Goal: Check status: Check status

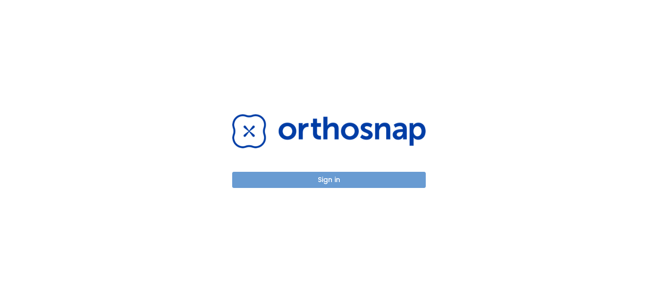
click at [366, 173] on button "Sign in" at bounding box center [329, 180] width 194 height 16
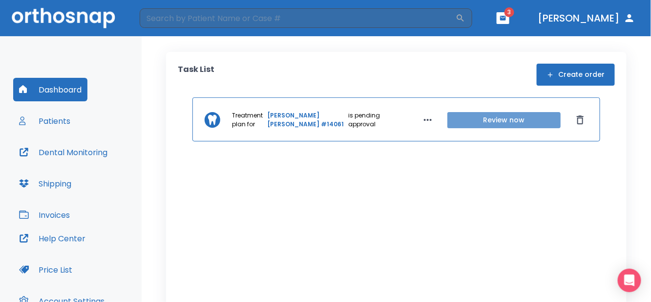
click at [487, 119] on button "Review now" at bounding box center [504, 120] width 113 height 16
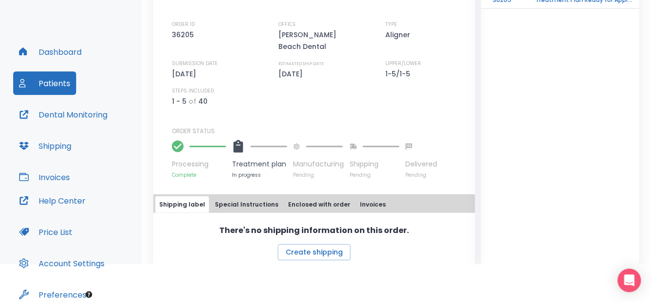
scroll to position [82, 0]
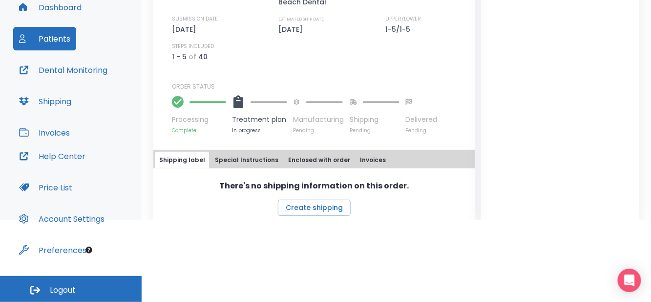
click at [254, 152] on button "Special Instructions" at bounding box center [246, 160] width 71 height 17
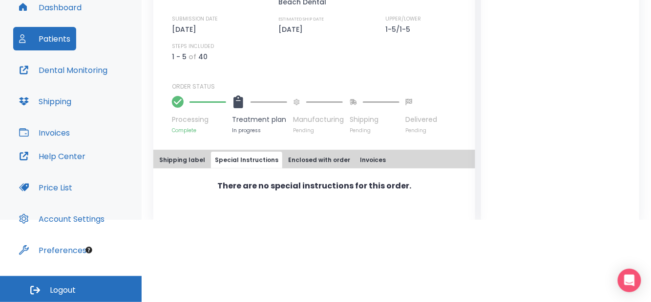
click at [296, 152] on button "Enclosed with order" at bounding box center [319, 160] width 70 height 17
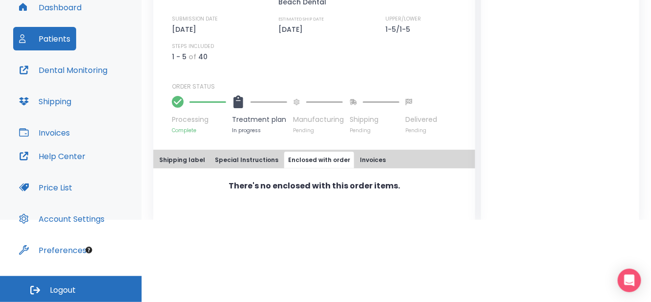
click at [363, 152] on button "Invoices" at bounding box center [373, 160] width 34 height 17
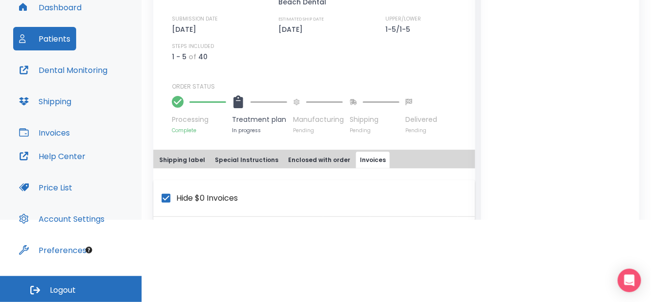
click at [176, 152] on button "Shipping label" at bounding box center [182, 160] width 54 height 17
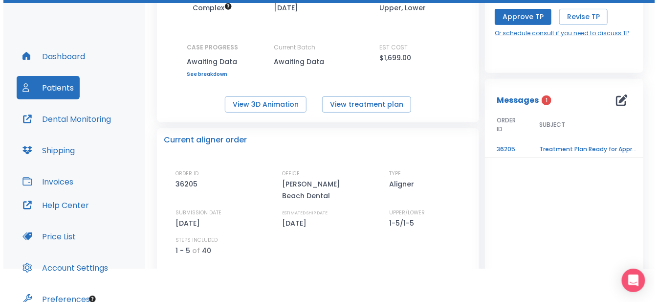
scroll to position [98, 0]
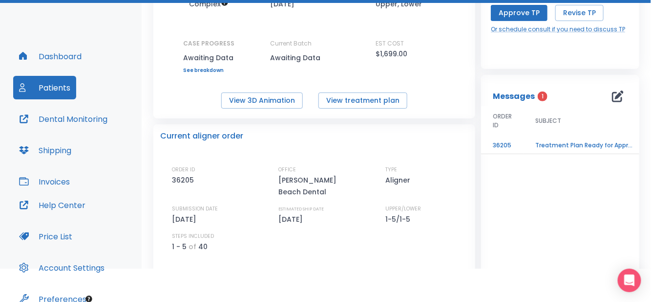
click at [559, 144] on td "Treatment Plan Ready for Approval!" at bounding box center [585, 145] width 122 height 17
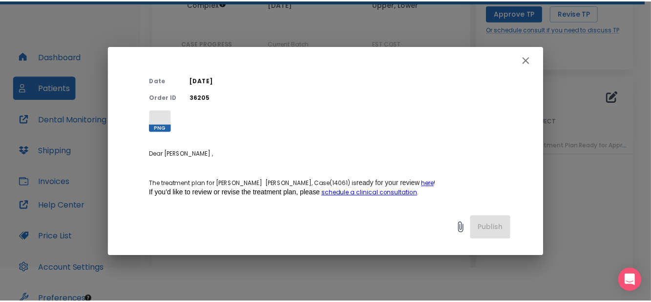
scroll to position [147, 0]
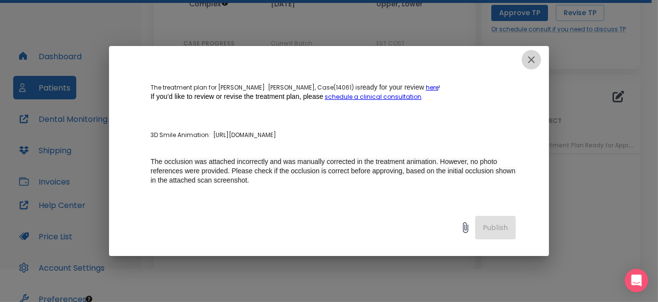
click at [532, 59] on icon "button" at bounding box center [531, 59] width 7 height 7
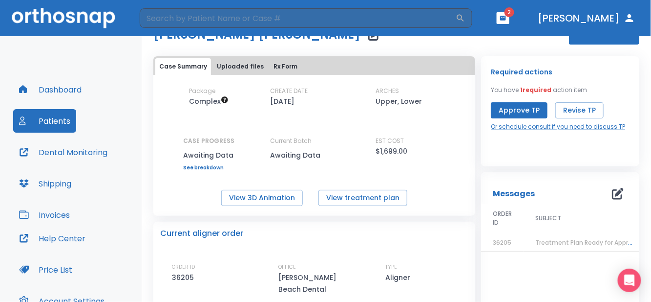
scroll to position [0, 0]
